Goal: Task Accomplishment & Management: Manage account settings

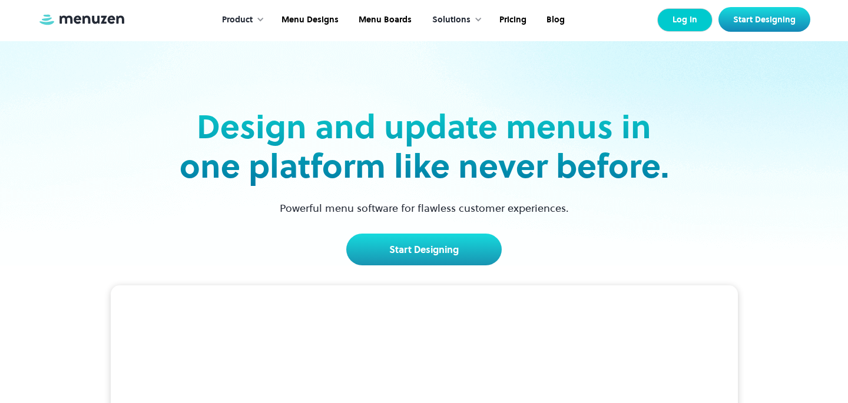
click at [687, 27] on link "Log In" at bounding box center [684, 20] width 55 height 24
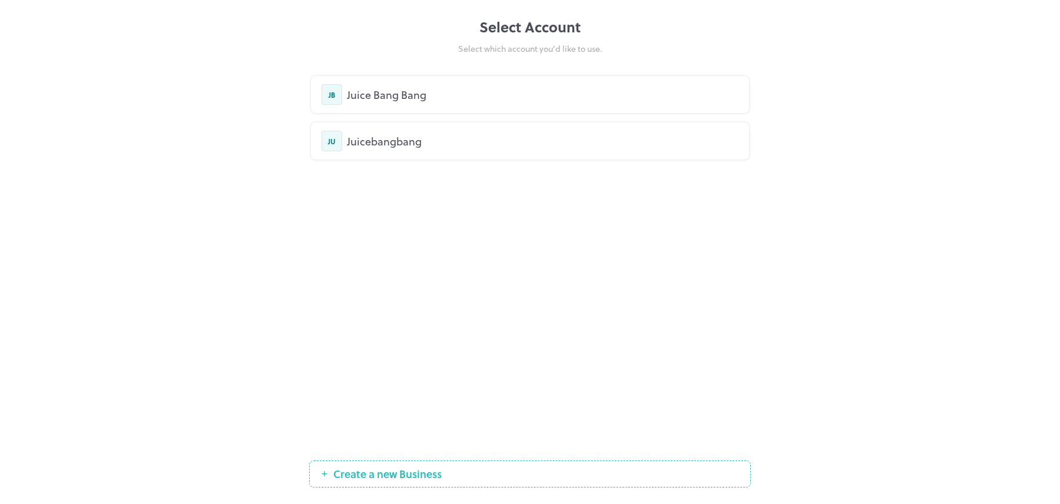
click at [548, 97] on div "Juice Bang Bang" at bounding box center [543, 95] width 392 height 16
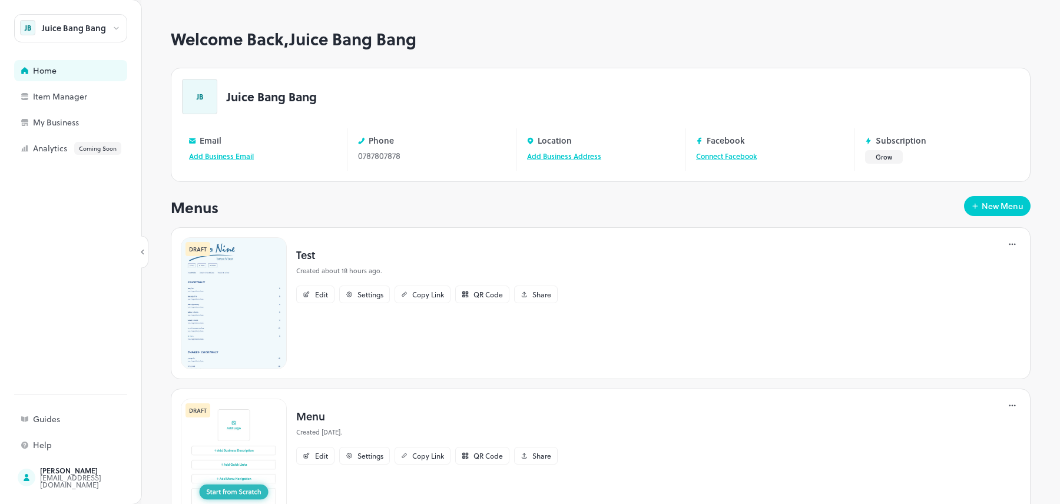
scroll to position [64, 0]
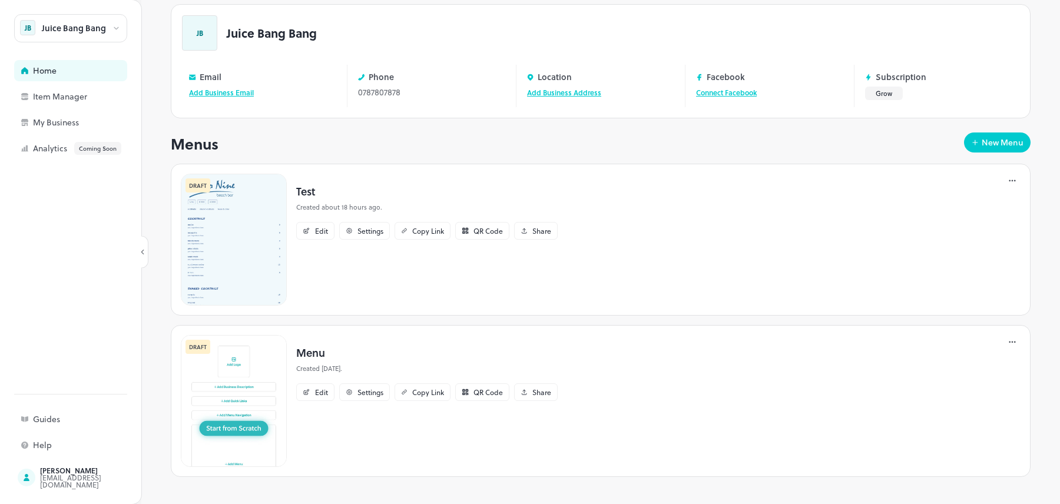
click at [257, 375] on img at bounding box center [234, 401] width 106 height 132
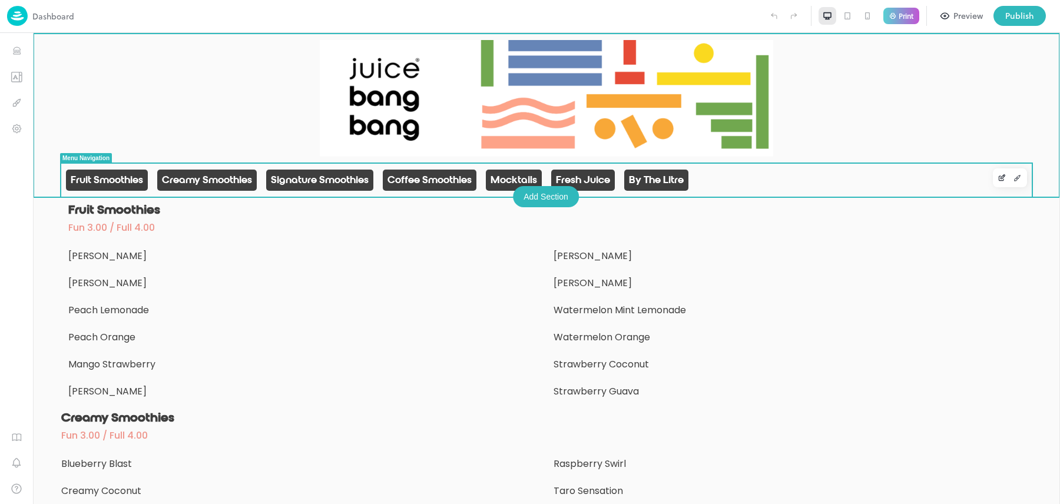
click at [132, 179] on span "Fruit Smoothies" at bounding box center [107, 180] width 72 height 12
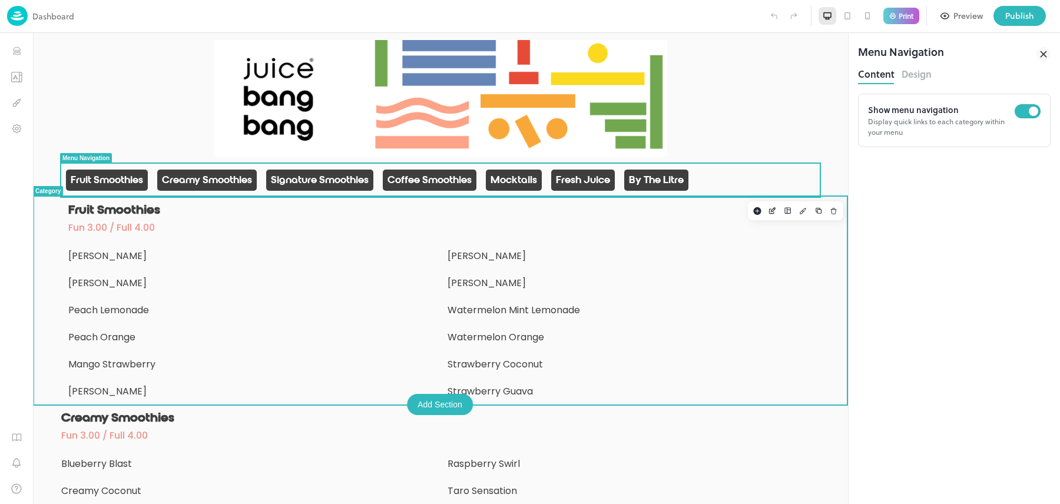
click at [110, 216] on p "Fruit Smoothies" at bounding box center [440, 210] width 745 height 15
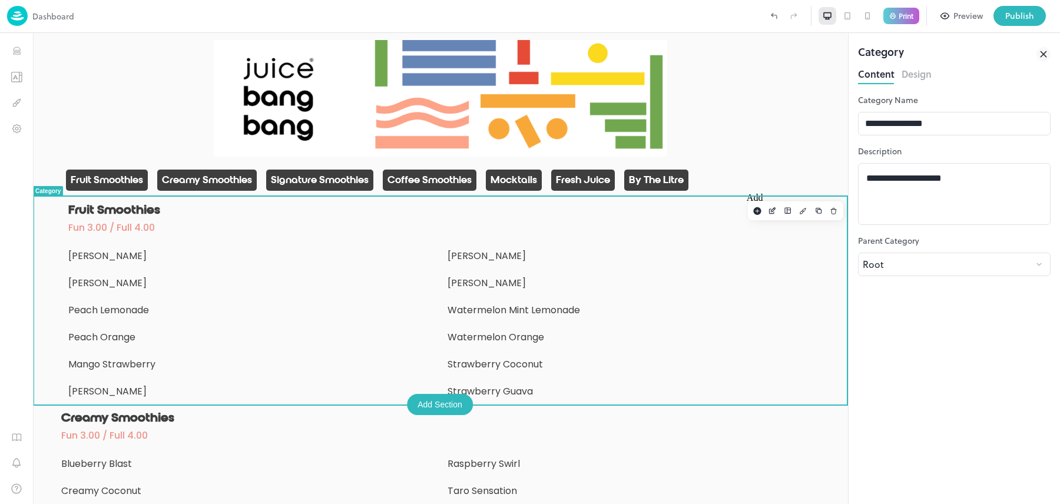
click at [757, 214] on rect "Add" at bounding box center [757, 211] width 8 height 8
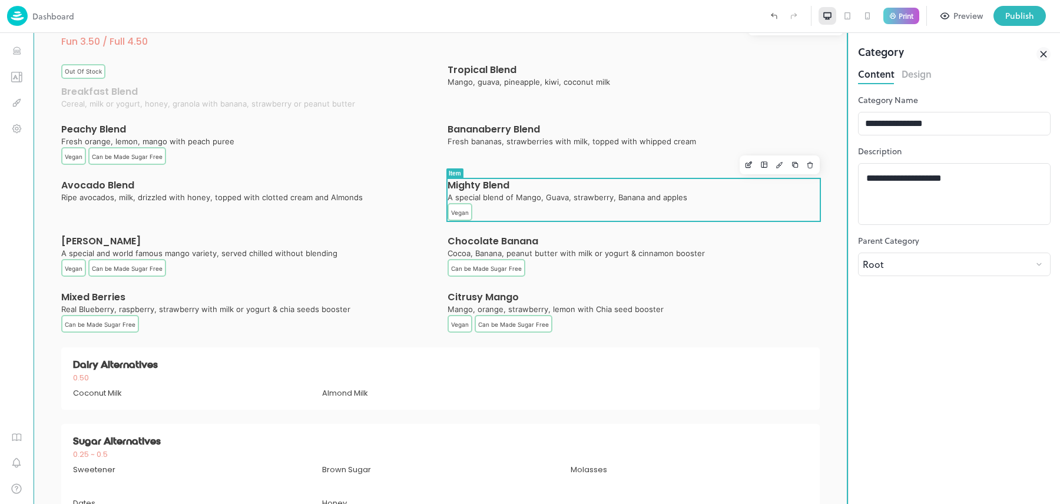
scroll to position [50, 0]
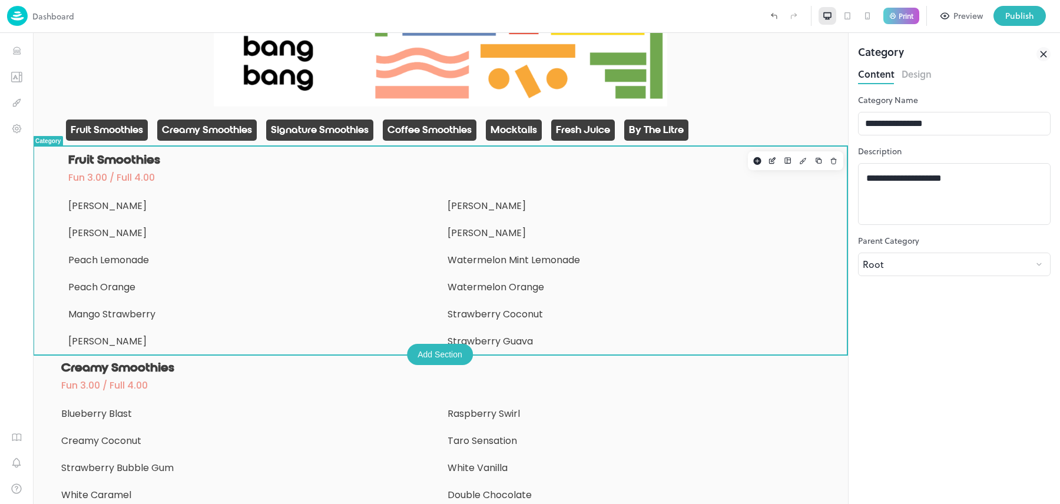
click at [866, 15] on icon at bounding box center [868, 16] width 4 height 6
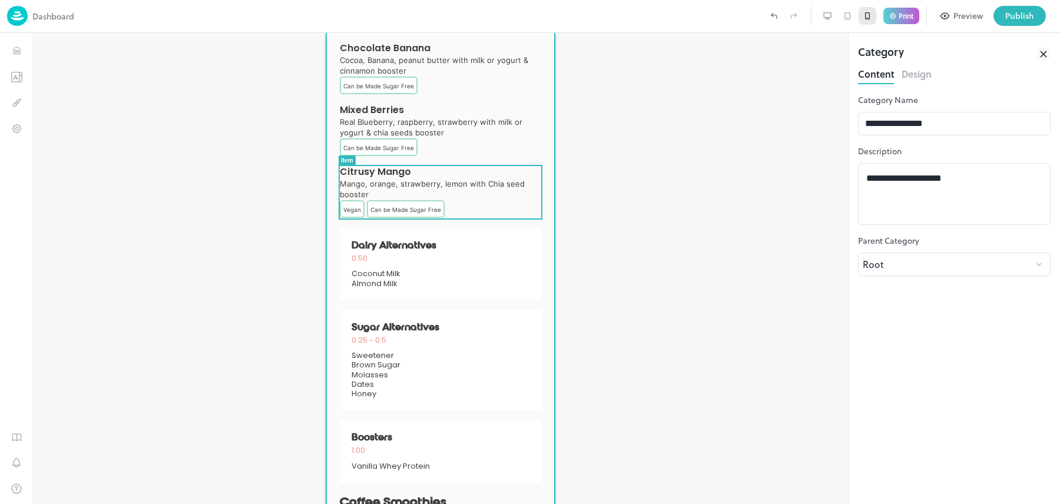
scroll to position [1111, 0]
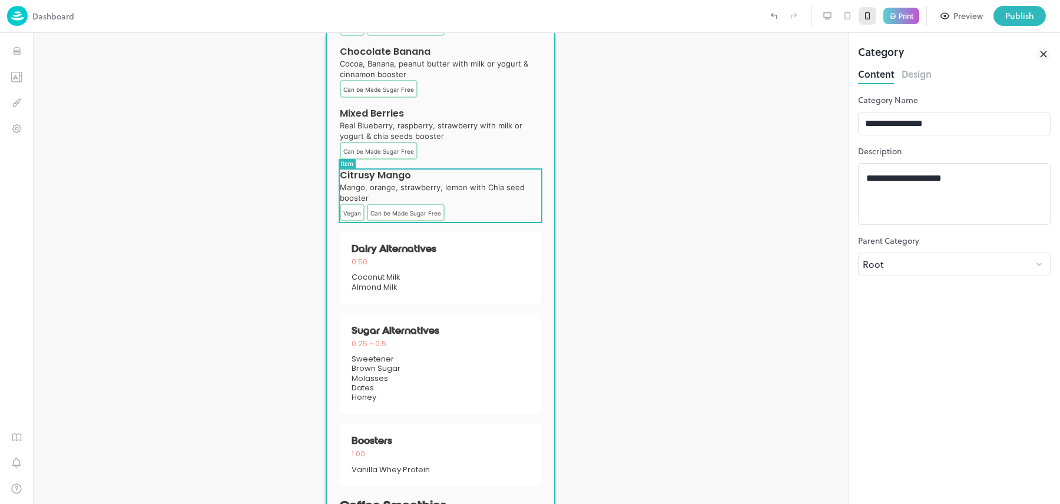
click at [489, 181] on div "Citrusy Mango Mango, orange, strawberry, lemon with Chia seed booster Vegan Can…" at bounding box center [440, 196] width 201 height 52
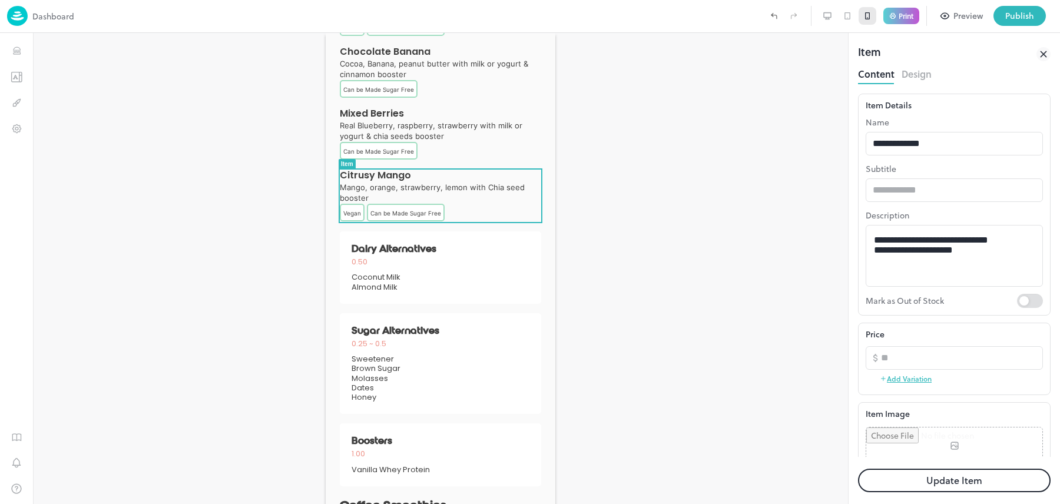
click at [918, 71] on button "Design" at bounding box center [917, 73] width 30 height 16
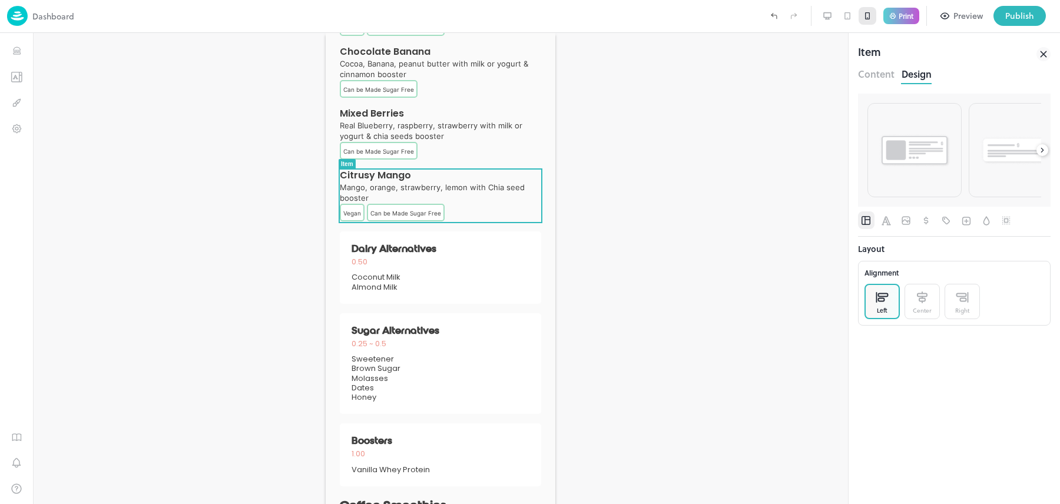
click at [881, 70] on button "Content" at bounding box center [876, 73] width 37 height 16
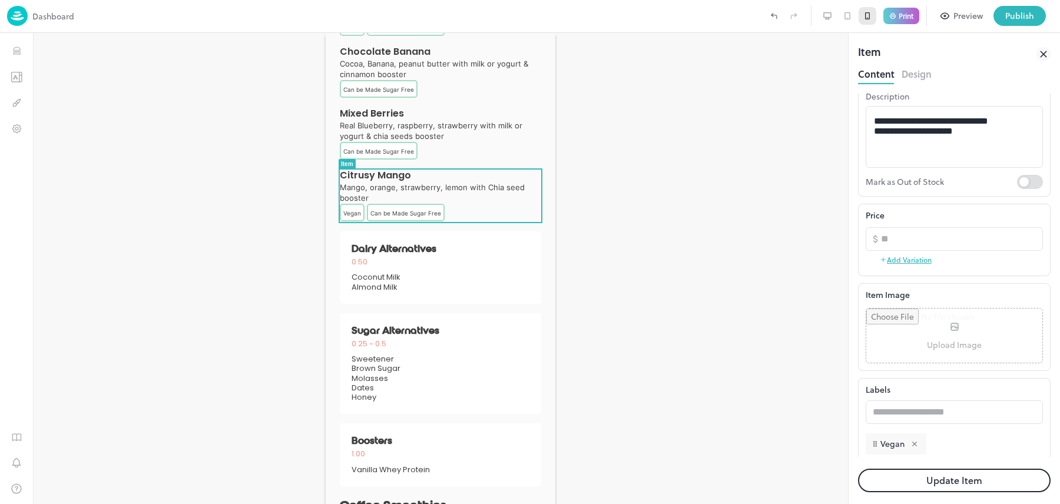
scroll to position [153, 0]
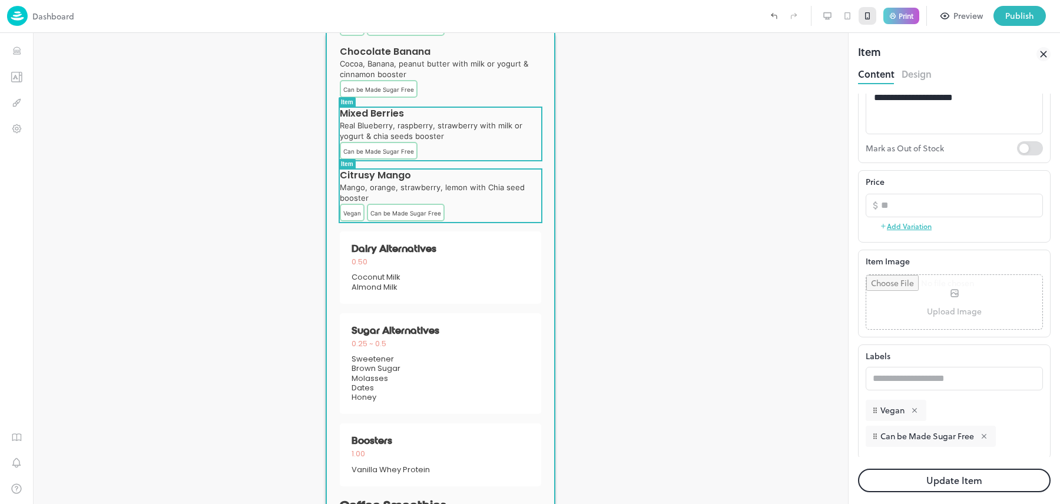
click at [471, 133] on span "Real Blueberry, raspberry, strawberry with milk or yogurt & chia seeds booster" at bounding box center [440, 130] width 201 height 21
